Goal: Check status: Check status

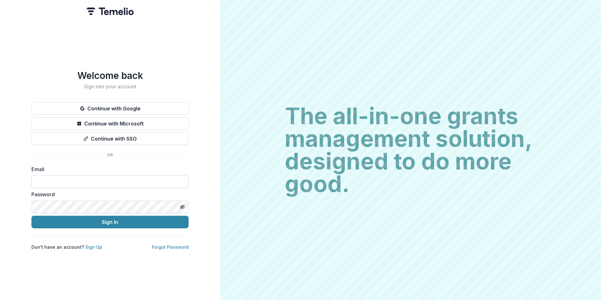
click at [88, 177] on input at bounding box center [109, 181] width 157 height 13
type input "**********"
click at [94, 197] on div "Password" at bounding box center [109, 202] width 157 height 23
click at [31, 216] on button "Sign In" at bounding box center [109, 222] width 157 height 13
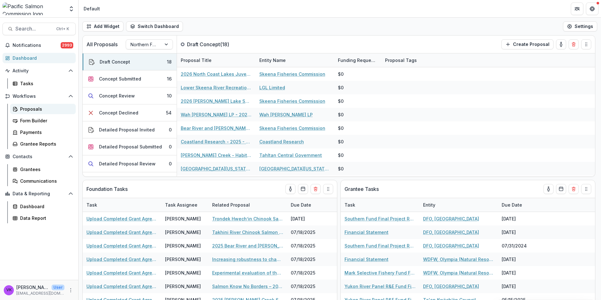
click at [31, 109] on div "Proposals" at bounding box center [45, 109] width 51 height 7
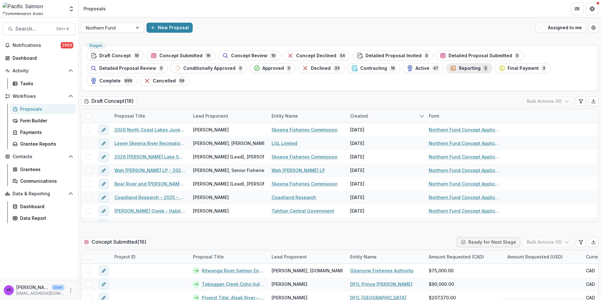
click at [459, 66] on span "Reporting" at bounding box center [470, 68] width 22 height 5
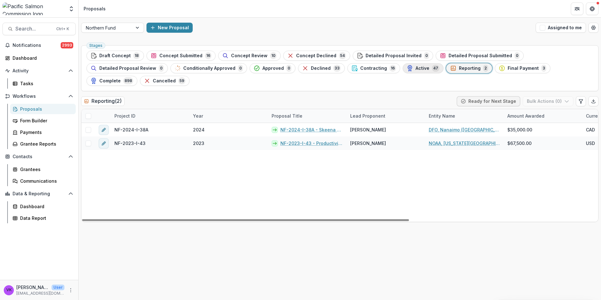
click at [416, 68] on span "Active" at bounding box center [423, 68] width 14 height 5
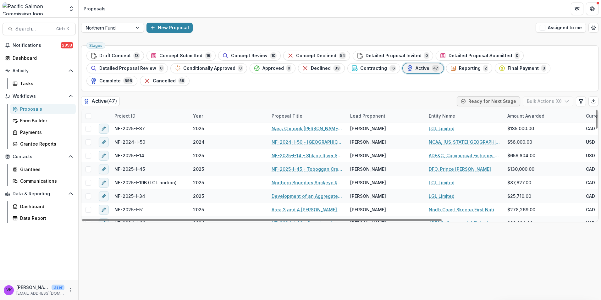
scroll to position [157, 0]
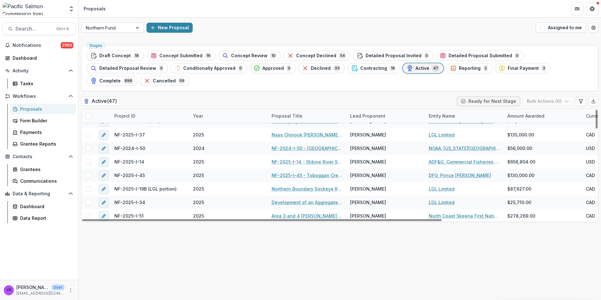
click at [167, 109] on div "Project ID" at bounding box center [150, 116] width 79 height 14
click at [162, 119] on input at bounding box center [149, 118] width 75 height 10
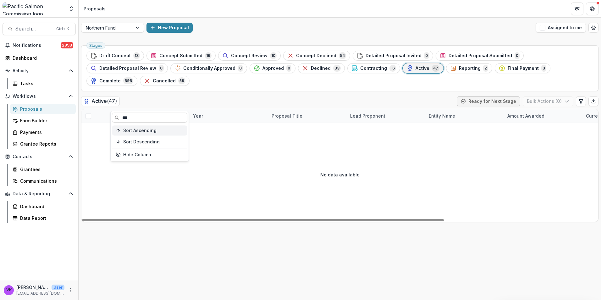
scroll to position [0, 0]
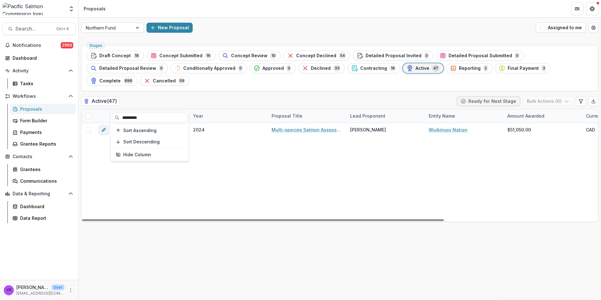
type input "*********"
click at [329, 136] on div "NF-2024-I-48 2024 Multi-species Salmon Assessment for the Waanukv ([GEOGRAPHIC_…" at bounding box center [449, 172] width 737 height 99
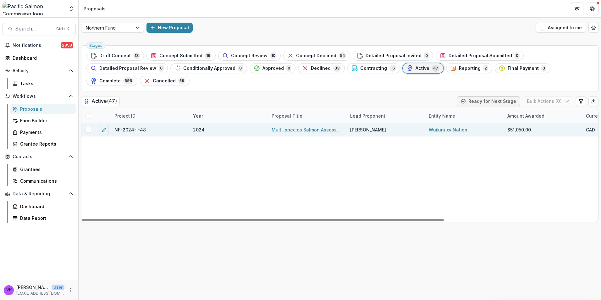
click at [321, 126] on link "Multi-species Salmon Assessment for the Waanukv (Wannock) River, 2024" at bounding box center [307, 129] width 71 height 7
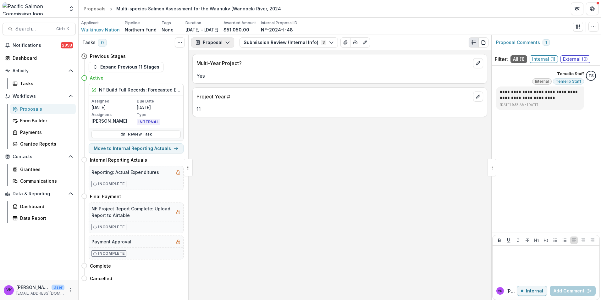
click at [229, 42] on button "Proposal" at bounding box center [212, 42] width 43 height 10
drag, startPoint x: 217, startPoint y: 77, endPoint x: 282, endPoint y: 90, distance: 66.1
click at [217, 78] on div "Reports" at bounding box center [233, 77] width 58 height 7
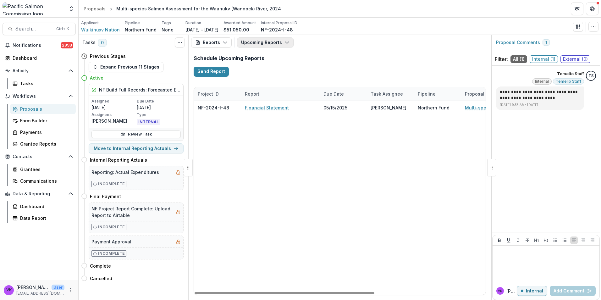
click at [287, 42] on icon "button" at bounding box center [287, 42] width 5 height 5
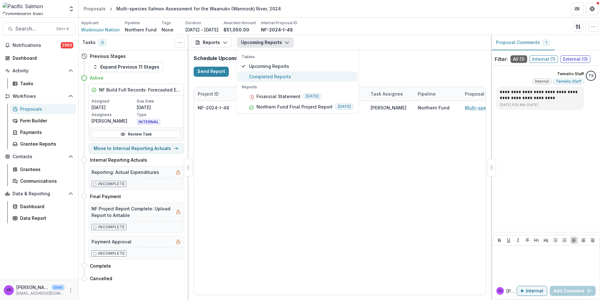
click at [272, 75] on span "Completed Reports" at bounding box center [301, 76] width 105 height 7
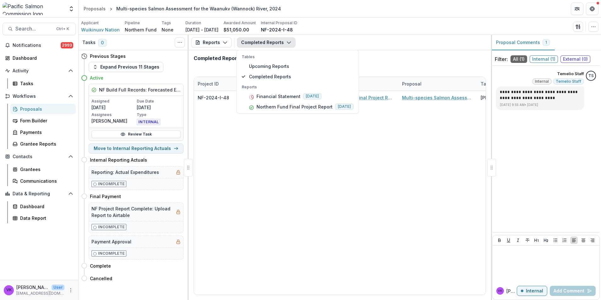
drag, startPoint x: 340, startPoint y: 197, endPoint x: 362, endPoint y: 190, distance: 23.1
click at [341, 196] on div "NF-2024-I-48 Wuikinuxv Nation Northern Fund Final Project Report Multi-species …" at bounding box center [437, 193] width 487 height 204
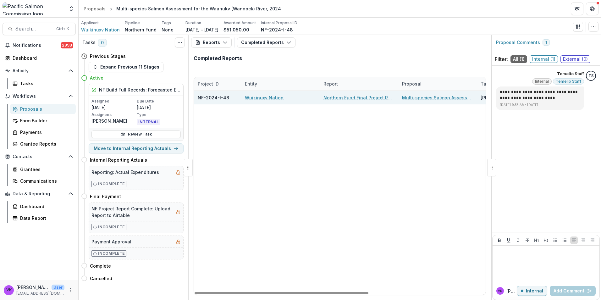
click at [344, 97] on link "Northern Fund Final Project Report" at bounding box center [358, 97] width 71 height 7
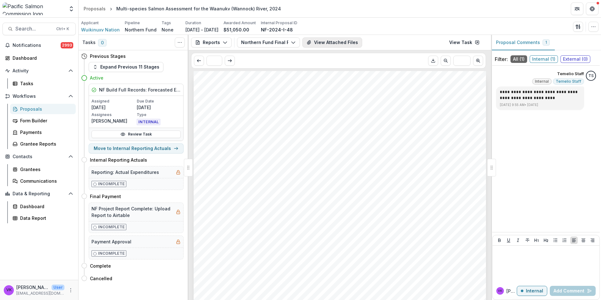
click at [338, 39] on button "View Attached Files" at bounding box center [332, 42] width 60 height 10
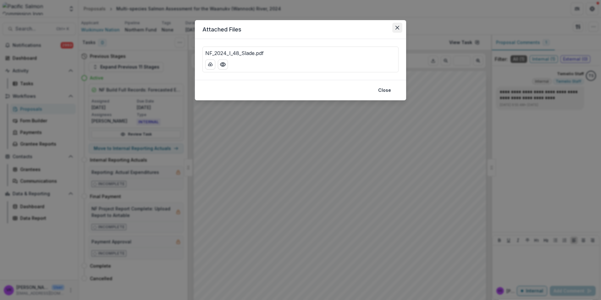
click at [396, 27] on icon "Close" at bounding box center [397, 28] width 4 height 4
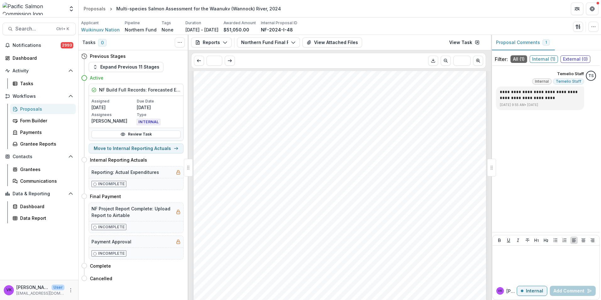
scroll to position [30, 0]
drag, startPoint x: 465, startPoint y: 41, endPoint x: 479, endPoint y: 47, distance: 15.1
click at [465, 41] on link "View Task" at bounding box center [464, 42] width 38 height 10
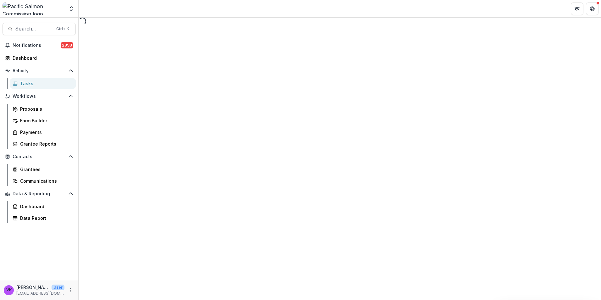
select select "********"
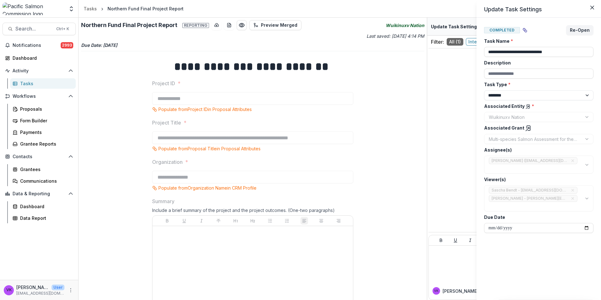
drag, startPoint x: 426, startPoint y: 121, endPoint x: 428, endPoint y: 154, distance: 33.4
click at [429, 147] on div "**********" at bounding box center [300, 150] width 601 height 300
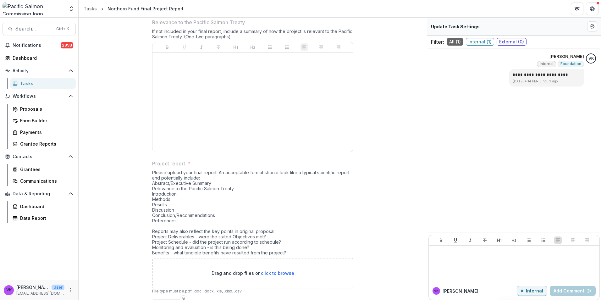
scroll to position [314, 0]
